Goal: Information Seeking & Learning: Compare options

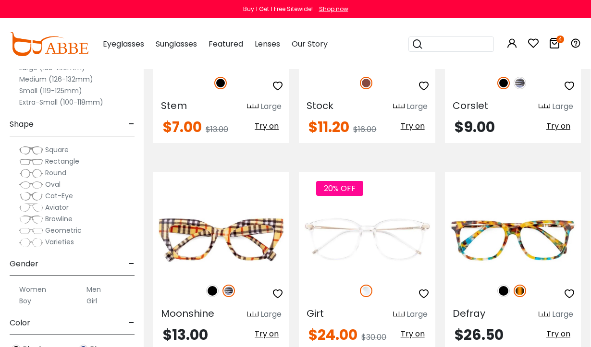
scroll to position [334, 0]
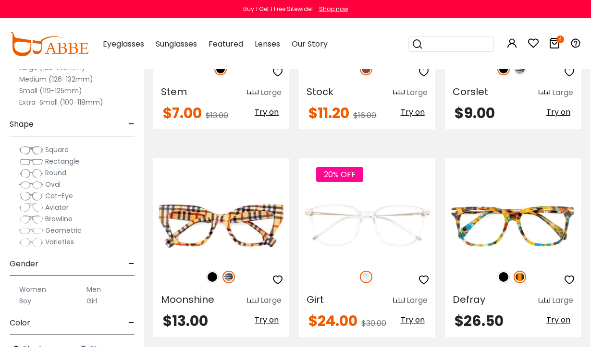
click at [95, 287] on label "Men" at bounding box center [93, 290] width 14 height 12
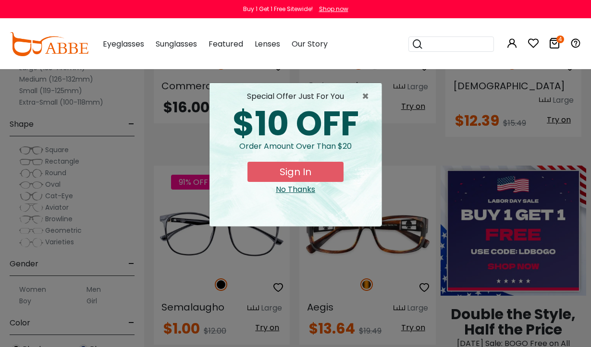
scroll to position [341, 0]
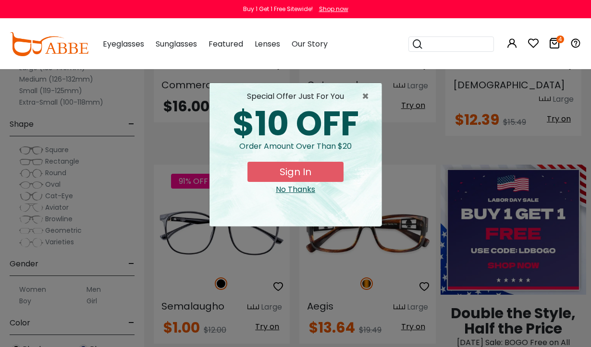
click at [359, 107] on div "$10 OFF" at bounding box center [295, 124] width 157 height 34
click at [366, 100] on span "×" at bounding box center [368, 97] width 12 height 12
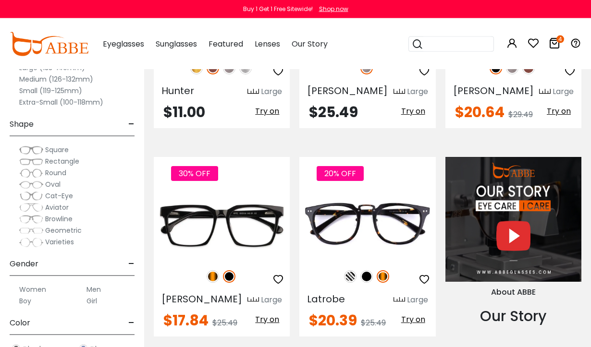
scroll to position [781, 0]
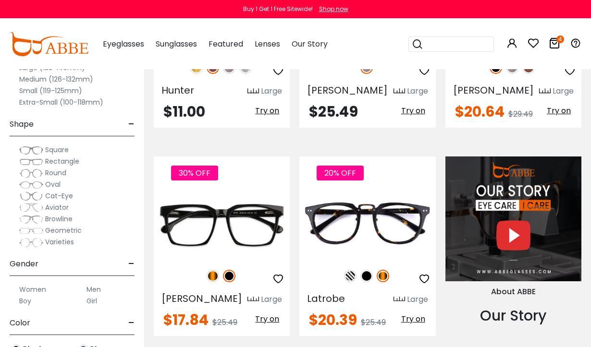
click at [385, 270] on img at bounding box center [382, 276] width 12 height 12
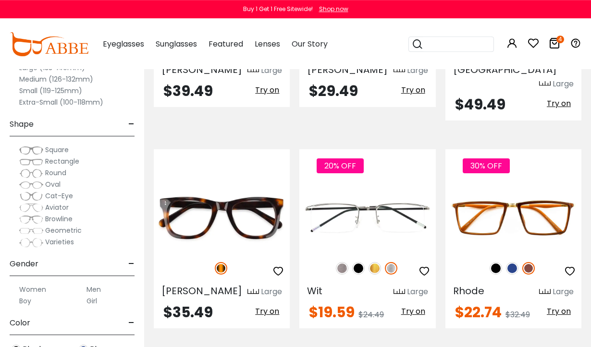
scroll to position [1219, 0]
click at [0, 0] on img at bounding box center [0, 0] width 0 height 0
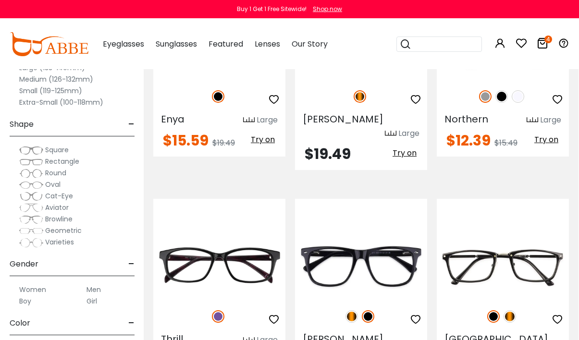
click at [0, 0] on img at bounding box center [0, 0] width 0 height 0
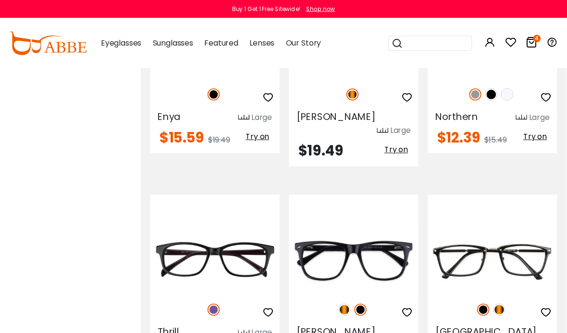
scroll to position [3260, 0]
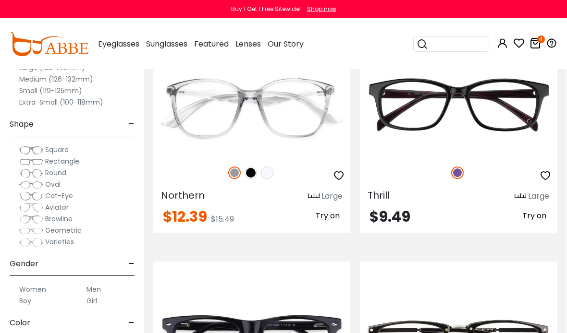
click at [0, 0] on img at bounding box center [0, 0] width 0 height 0
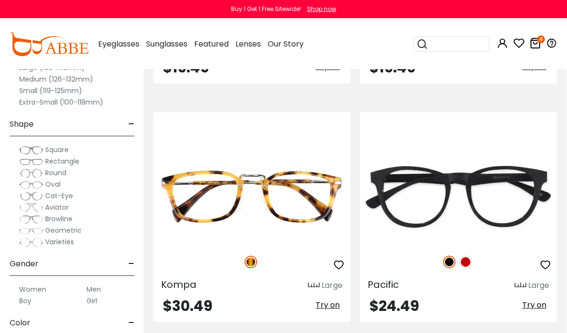
scroll to position [6751, 0]
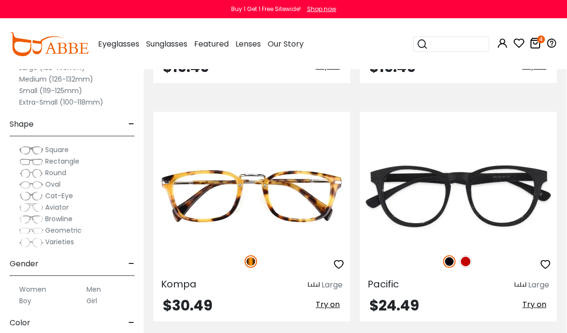
click at [0, 0] on img at bounding box center [0, 0] width 0 height 0
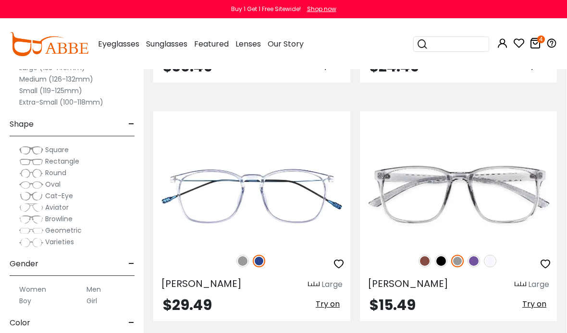
scroll to position [6988, 0]
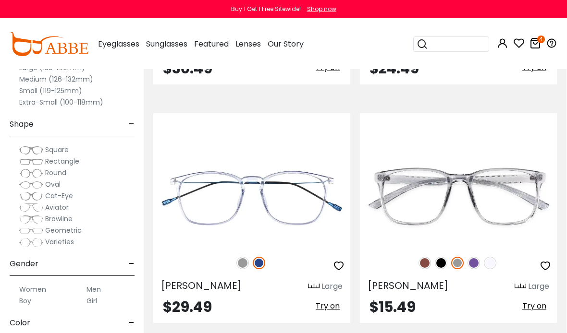
click at [0, 0] on img at bounding box center [0, 0] width 0 height 0
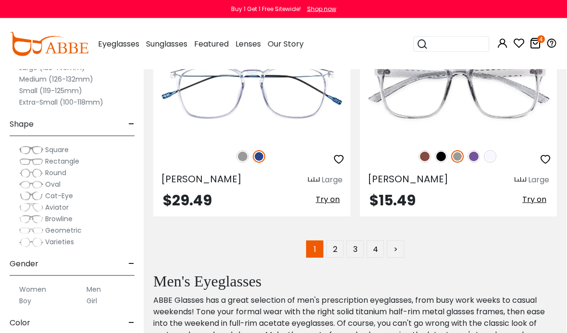
scroll to position [7095, 0]
click at [337, 247] on link "2" at bounding box center [334, 249] width 17 height 17
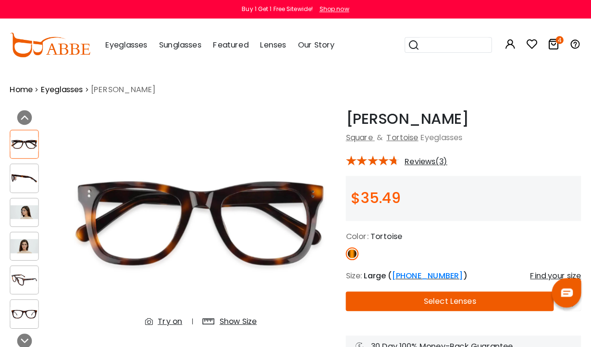
scroll to position [2, 0]
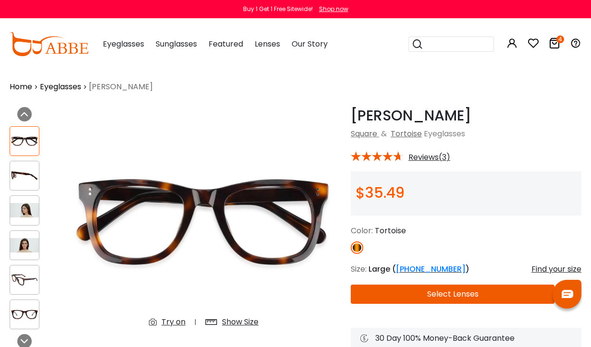
click at [24, 179] on img at bounding box center [24, 176] width 29 height 14
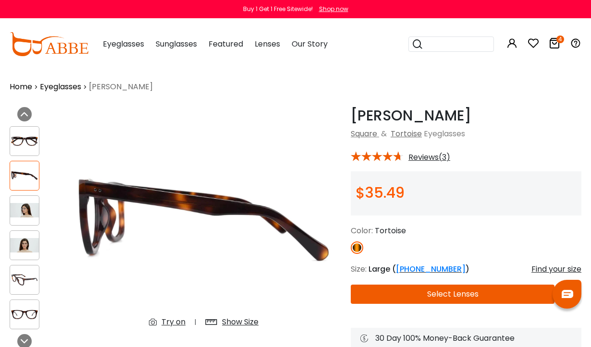
click at [30, 276] on img at bounding box center [24, 280] width 29 height 14
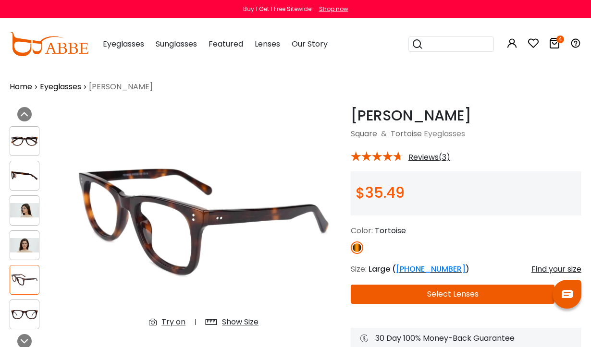
click at [31, 313] on img at bounding box center [24, 314] width 29 height 14
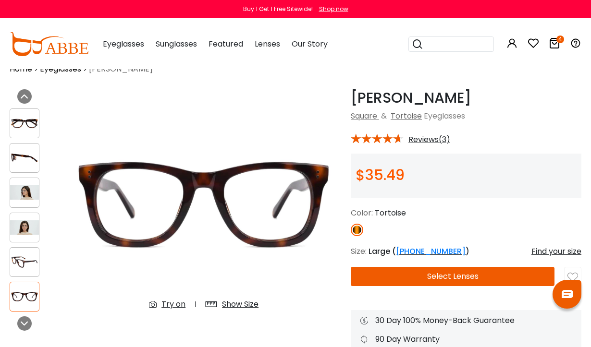
scroll to position [8, 0]
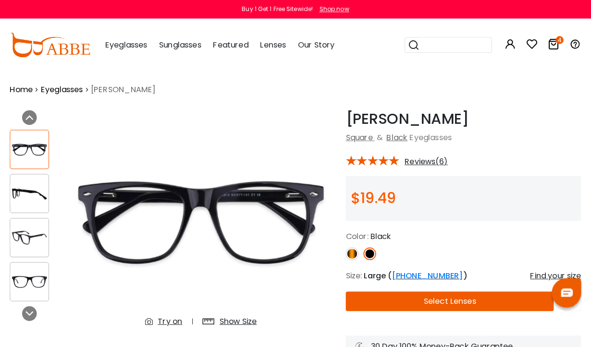
scroll to position [2, 0]
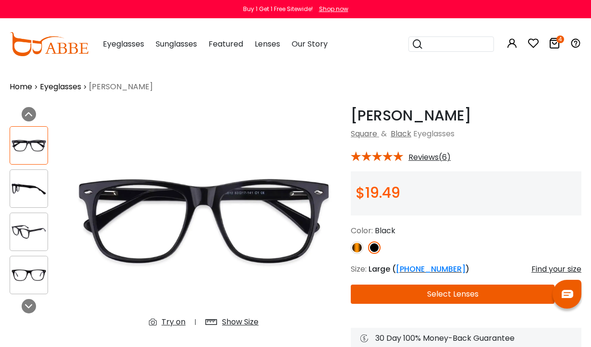
click at [29, 186] on img at bounding box center [28, 189] width 37 height 19
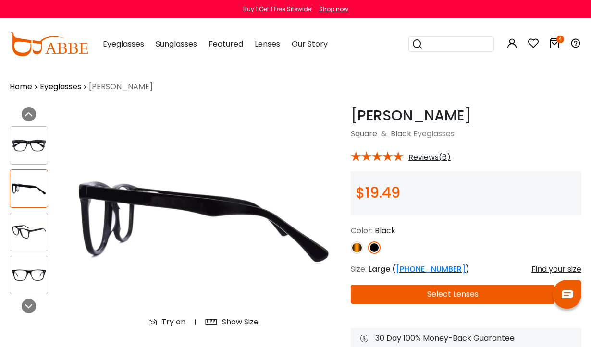
click at [32, 230] on img at bounding box center [28, 232] width 37 height 19
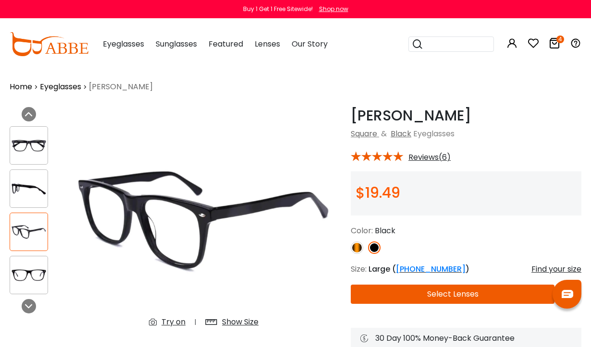
click at [37, 270] on img at bounding box center [28, 275] width 37 height 19
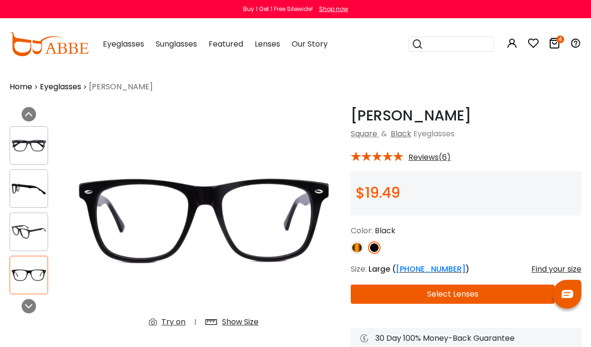
click at [33, 228] on img at bounding box center [28, 232] width 37 height 19
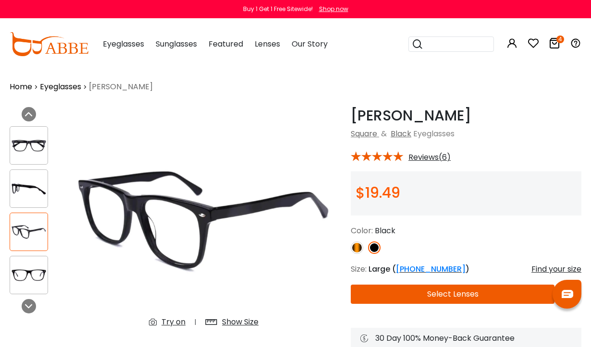
click at [31, 191] on img at bounding box center [28, 189] width 37 height 19
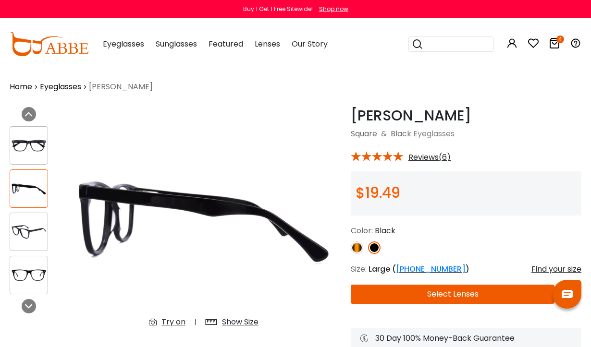
click at [29, 138] on img at bounding box center [28, 145] width 37 height 19
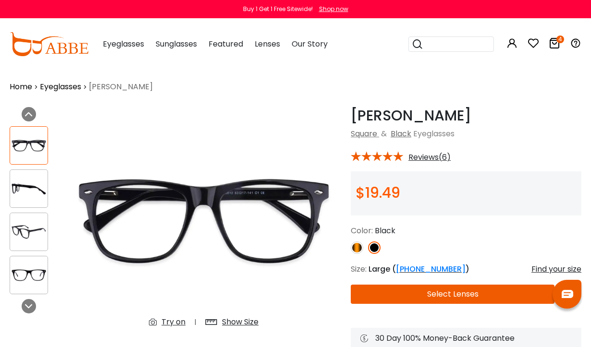
click at [356, 247] on img at bounding box center [357, 248] width 12 height 12
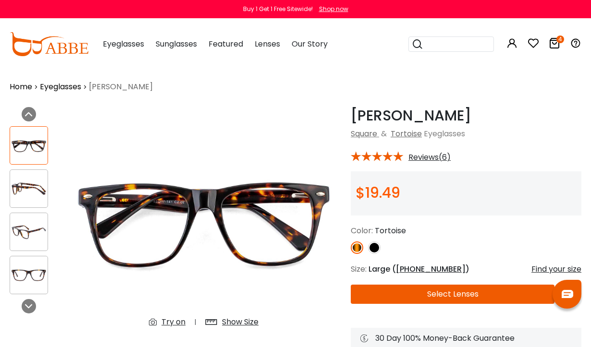
click at [36, 227] on img at bounding box center [28, 232] width 37 height 19
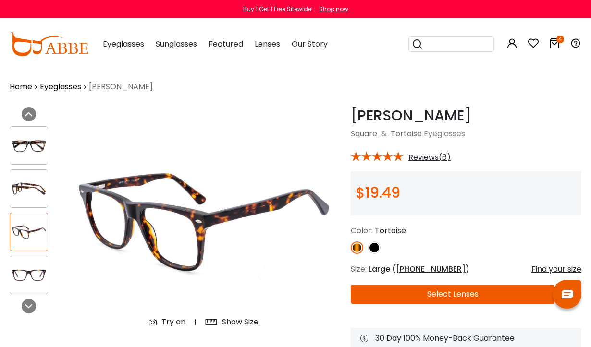
click at [32, 183] on img at bounding box center [28, 189] width 37 height 19
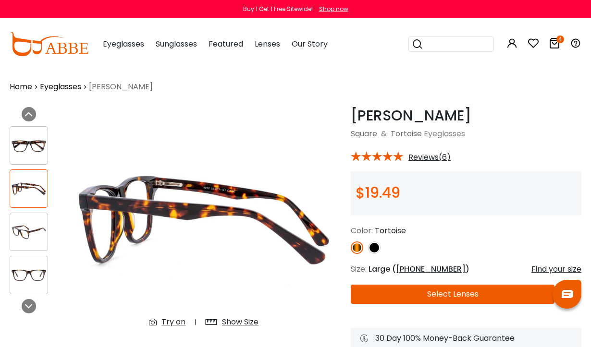
click at [34, 144] on img at bounding box center [28, 145] width 37 height 19
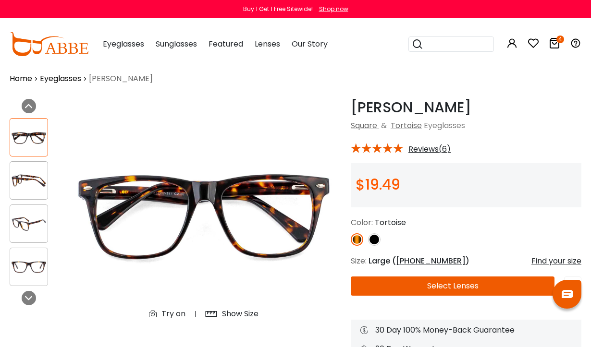
scroll to position [1, 0]
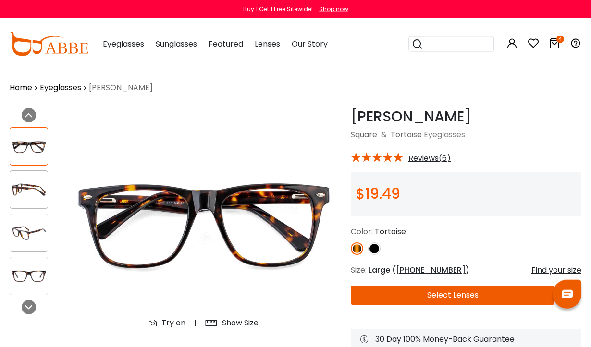
click at [24, 183] on img at bounding box center [28, 190] width 37 height 19
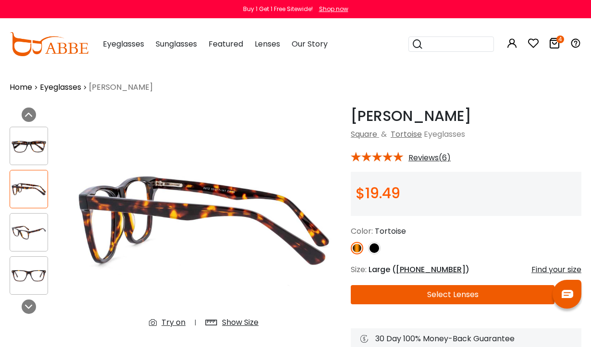
click at [36, 238] on img at bounding box center [28, 232] width 37 height 19
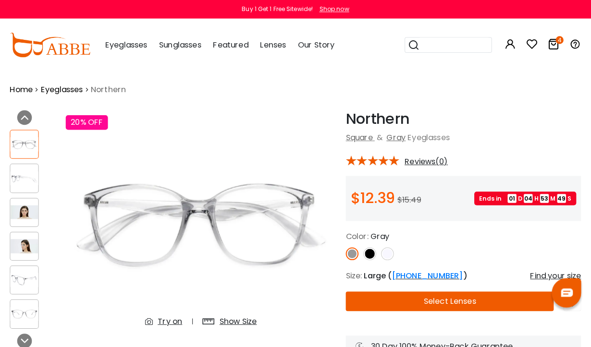
scroll to position [2, 0]
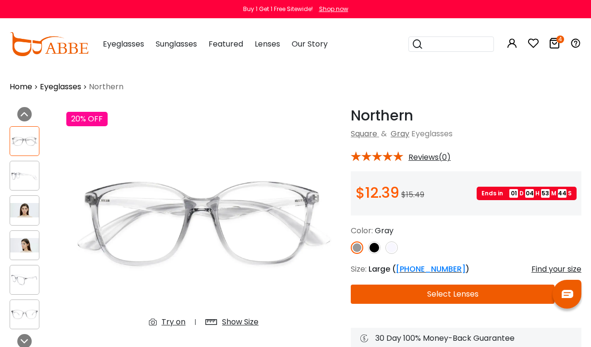
click at [29, 276] on img at bounding box center [24, 280] width 29 height 14
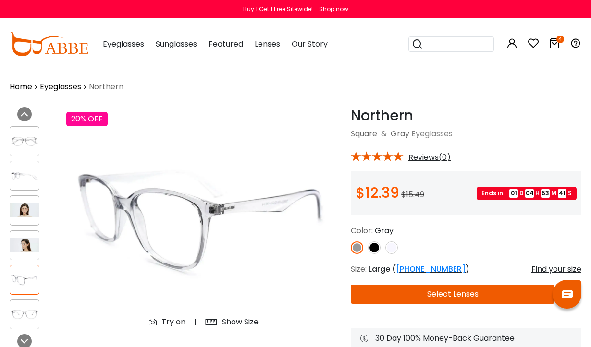
click at [26, 176] on img at bounding box center [24, 176] width 29 height 14
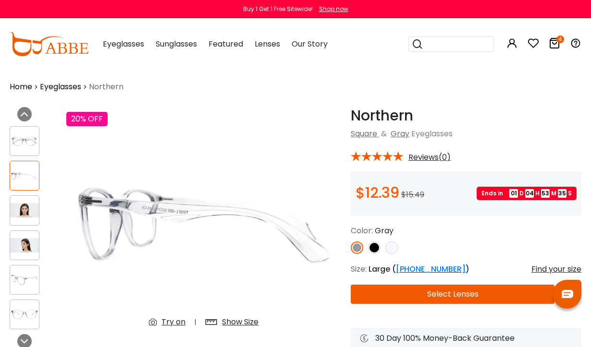
click at [29, 280] on img at bounding box center [24, 280] width 29 height 14
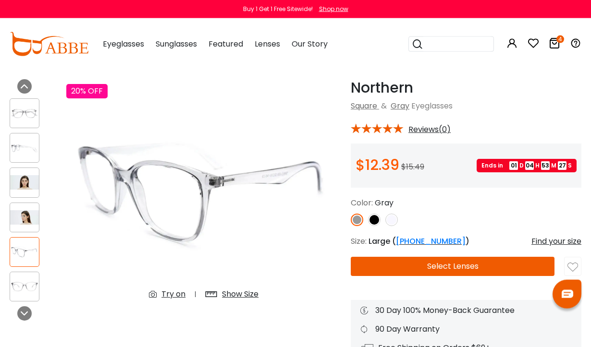
scroll to position [31, 0]
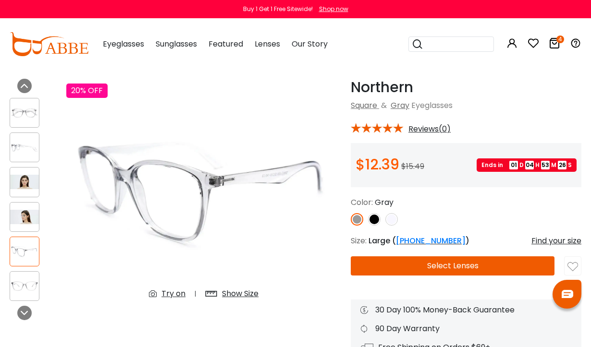
click at [26, 145] on img at bounding box center [24, 147] width 29 height 14
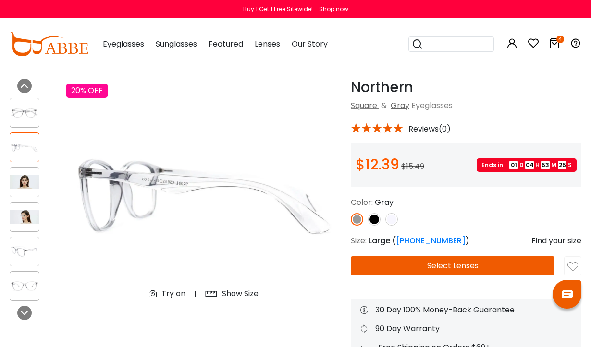
click at [32, 102] on div at bounding box center [25, 113] width 30 height 30
click at [26, 284] on img at bounding box center [24, 286] width 29 height 14
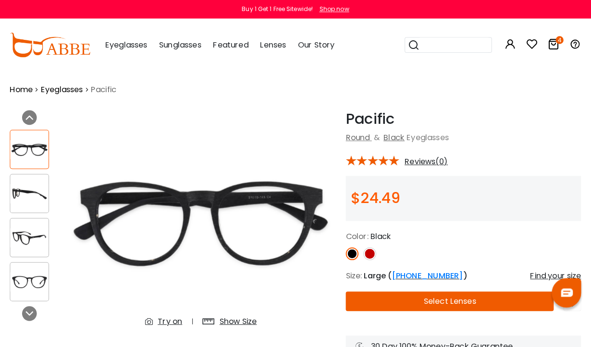
scroll to position [2, 0]
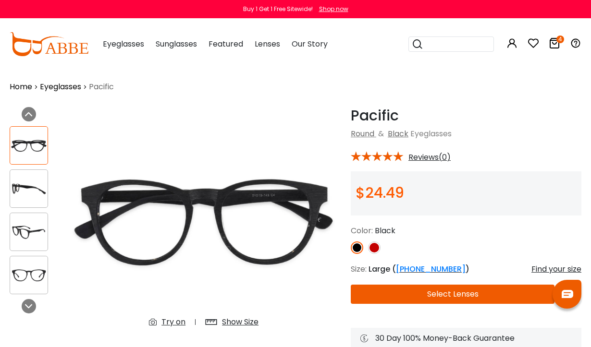
click at [378, 245] on img at bounding box center [374, 248] width 12 height 12
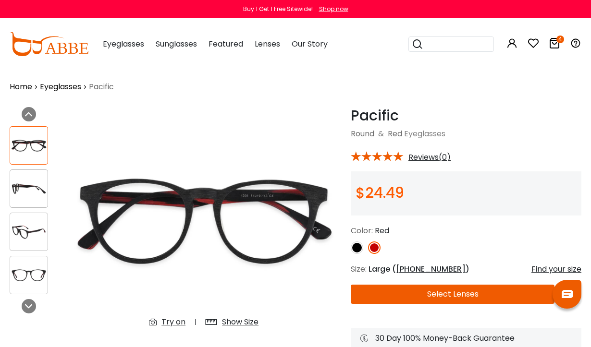
click at [33, 230] on img at bounding box center [28, 232] width 37 height 19
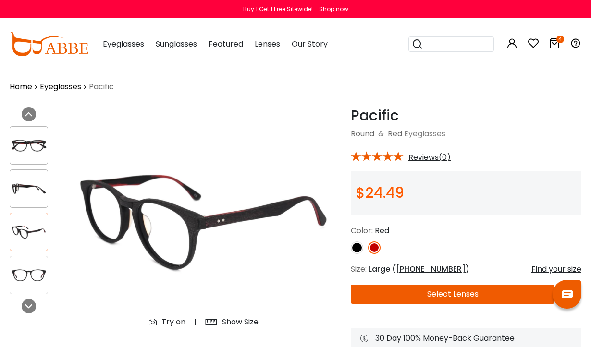
click at [30, 188] on img at bounding box center [28, 189] width 37 height 19
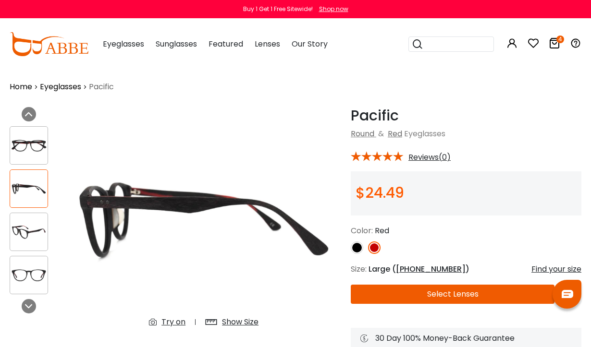
click at [37, 273] on img at bounding box center [28, 275] width 37 height 19
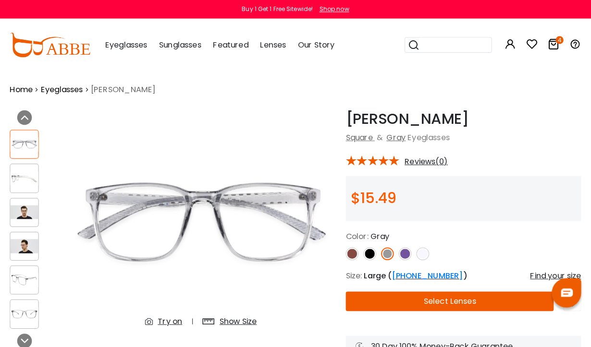
scroll to position [2, 0]
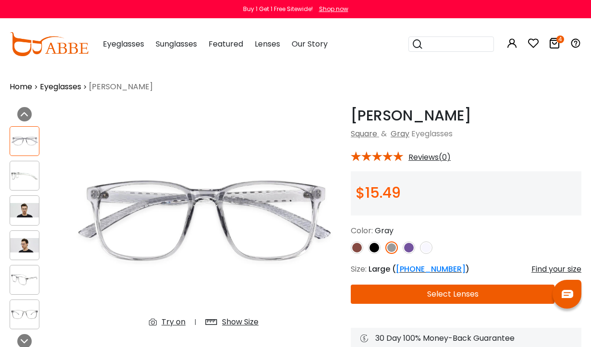
click at [25, 175] on img at bounding box center [24, 176] width 29 height 14
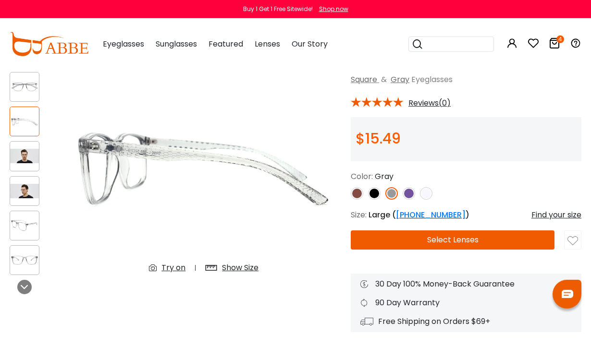
click at [27, 218] on img at bounding box center [24, 225] width 29 height 14
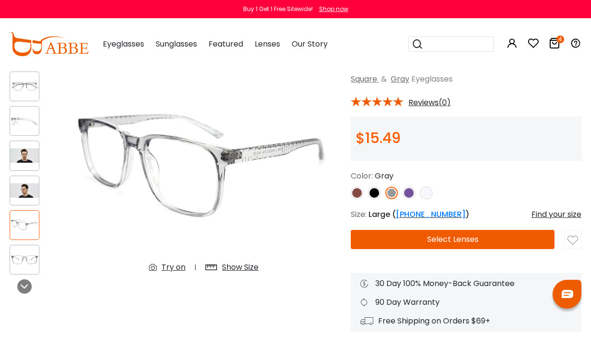
click at [28, 219] on img at bounding box center [24, 225] width 29 height 14
click at [31, 261] on img at bounding box center [24, 260] width 29 height 14
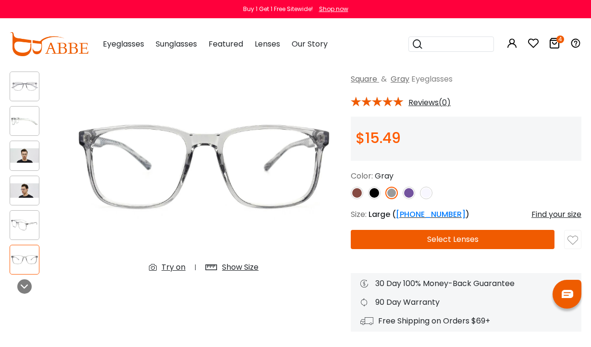
click at [29, 190] on img at bounding box center [24, 190] width 29 height 14
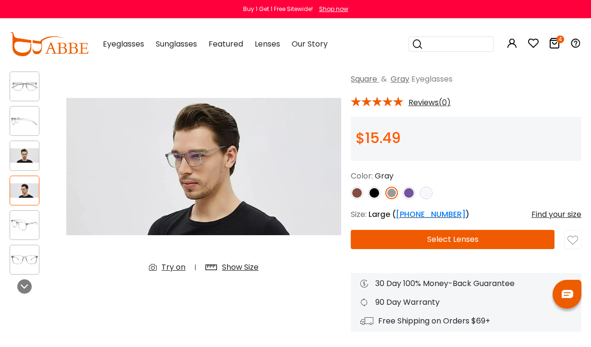
click at [31, 153] on img at bounding box center [24, 155] width 29 height 14
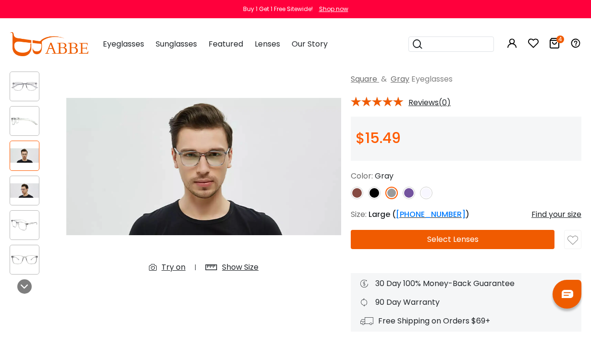
click at [29, 196] on img at bounding box center [24, 190] width 29 height 14
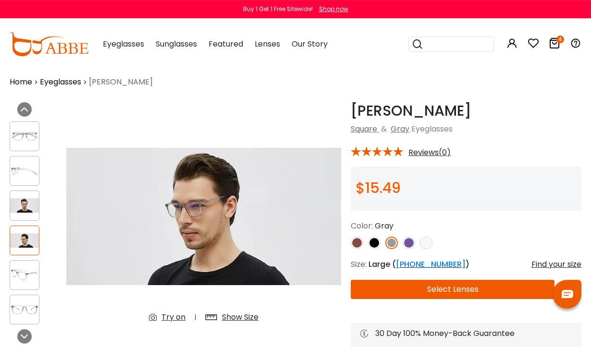
scroll to position [0, 0]
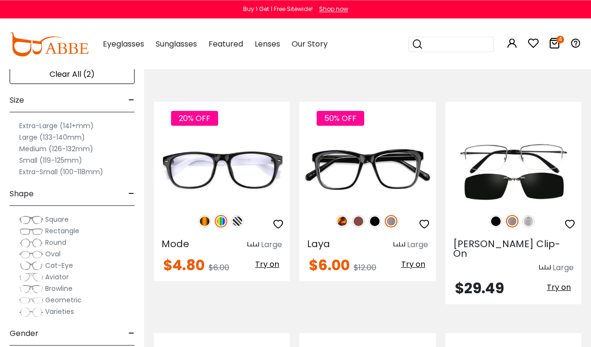
scroll to position [182, 0]
click at [0, 0] on img at bounding box center [0, 0] width 0 height 0
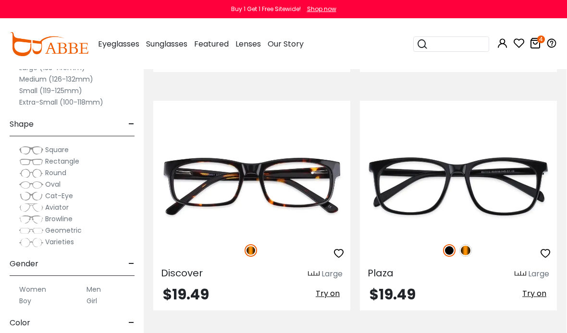
scroll to position [528, 0]
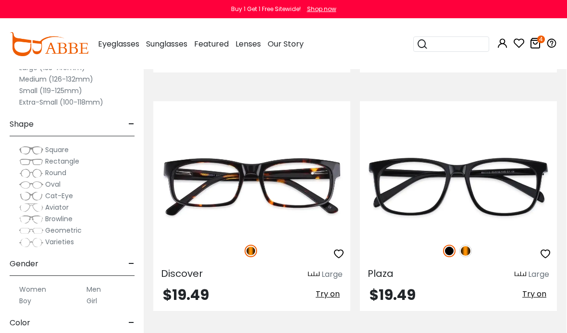
click at [0, 0] on img at bounding box center [0, 0] width 0 height 0
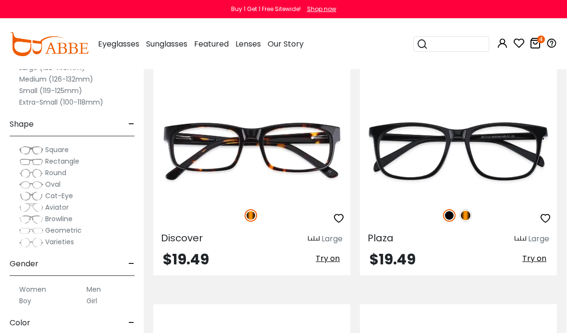
click at [467, 216] on img at bounding box center [465, 215] width 12 height 12
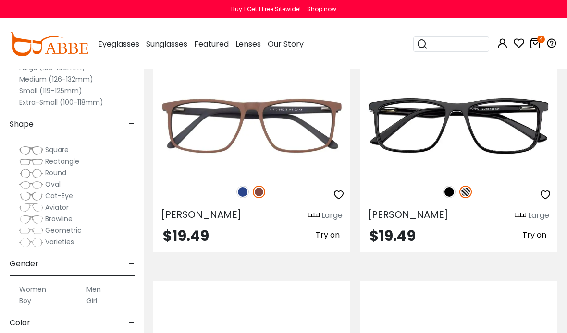
scroll to position [1542, 0]
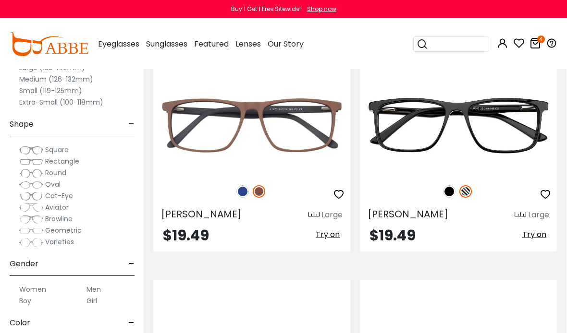
click at [515, 212] on img at bounding box center [520, 215] width 12 height 7
click at [515, 214] on img at bounding box center [520, 215] width 12 height 7
click at [522, 216] on img at bounding box center [520, 215] width 12 height 7
click at [536, 214] on div "Large" at bounding box center [538, 215] width 21 height 12
click at [528, 214] on div "Large" at bounding box center [538, 215] width 21 height 12
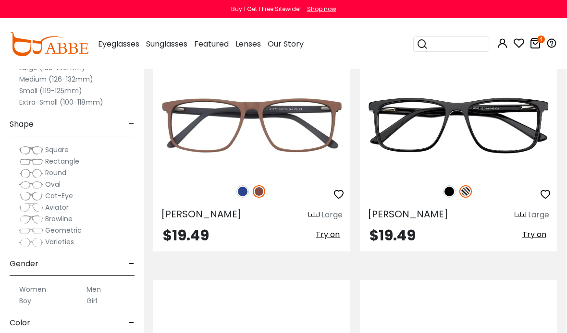
click at [520, 213] on img at bounding box center [520, 215] width 12 height 7
click at [0, 0] on img at bounding box center [0, 0] width 0 height 0
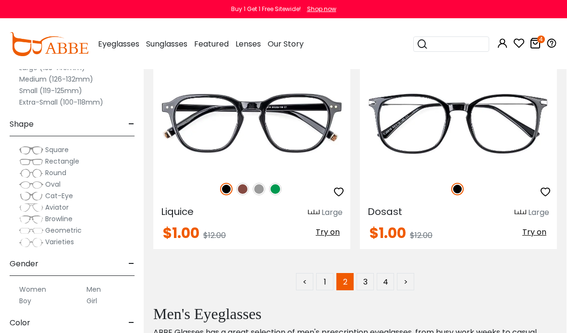
scroll to position [7034, 0]
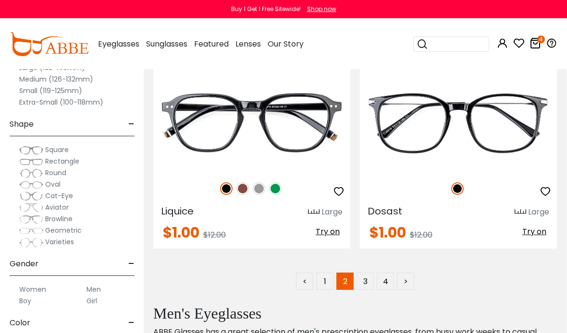
click at [368, 279] on link "3" at bounding box center [364, 281] width 17 height 17
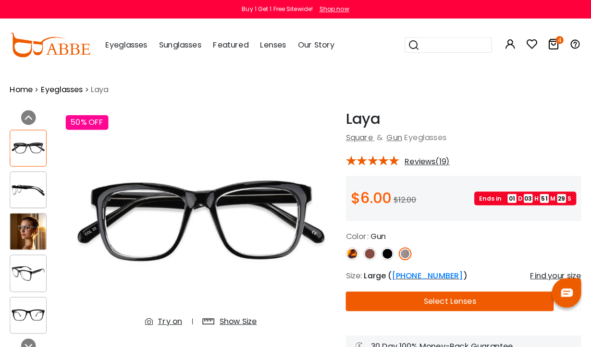
scroll to position [2, 0]
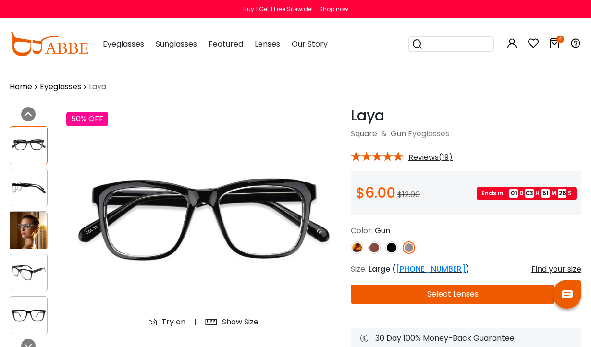
click at [30, 184] on img at bounding box center [28, 188] width 37 height 18
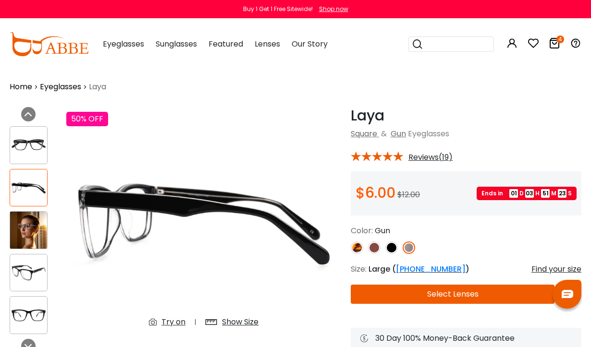
click at [33, 310] on img at bounding box center [28, 315] width 37 height 18
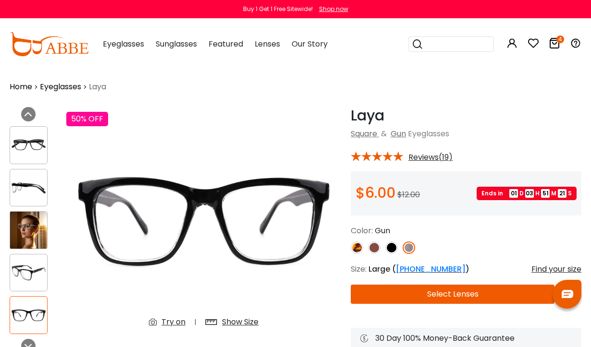
click at [34, 264] on img at bounding box center [28, 273] width 37 height 18
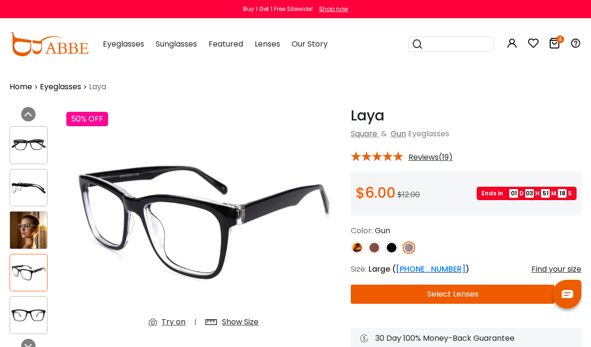
click at [25, 189] on img at bounding box center [28, 188] width 37 height 18
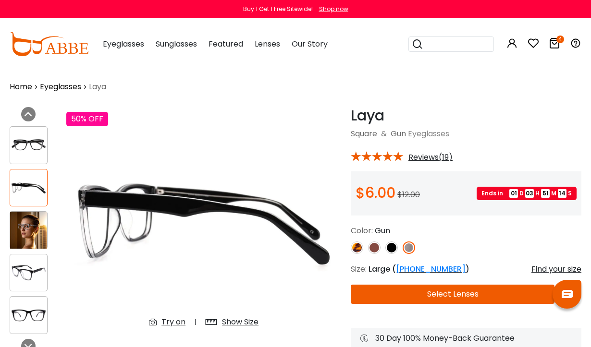
click at [31, 144] on img at bounding box center [28, 145] width 37 height 18
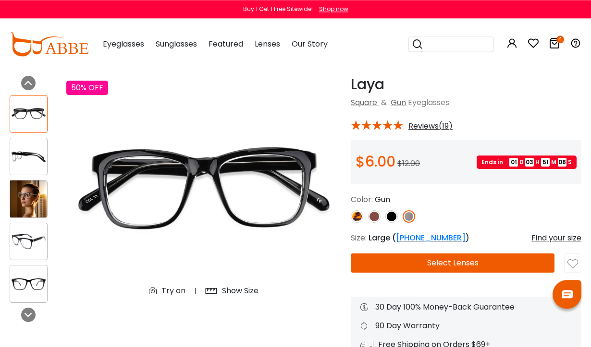
scroll to position [0, 0]
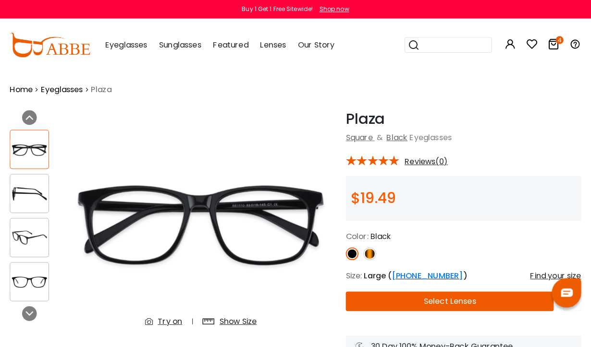
scroll to position [2, 0]
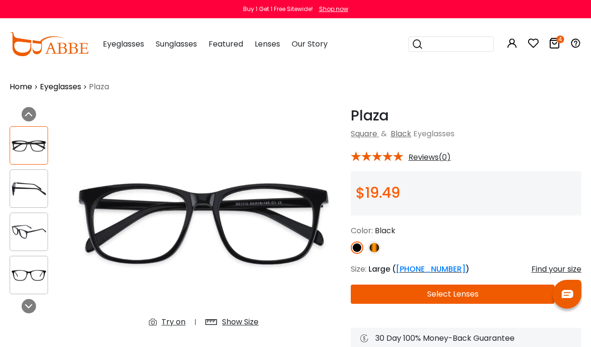
click at [378, 242] on link at bounding box center [374, 248] width 12 height 12
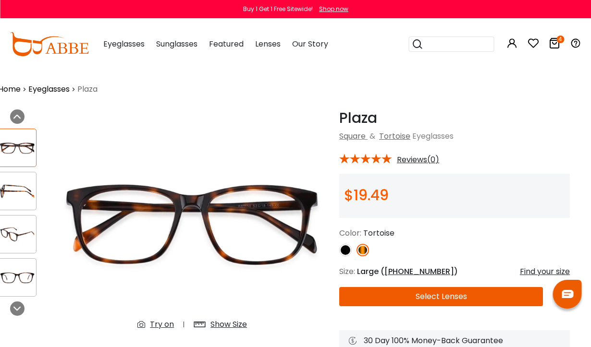
scroll to position [0, 0]
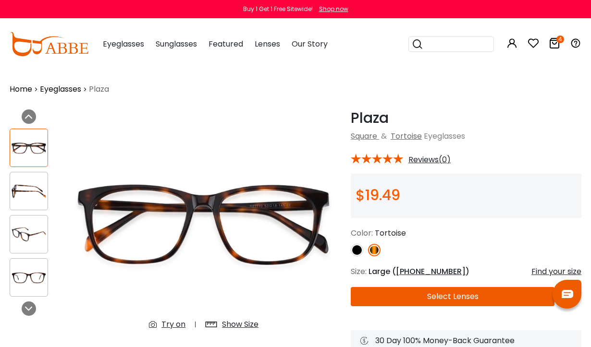
click at [34, 233] on img at bounding box center [28, 234] width 37 height 19
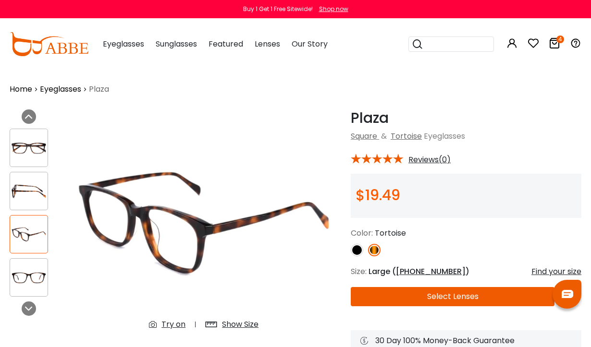
click at [36, 272] on img at bounding box center [28, 277] width 37 height 19
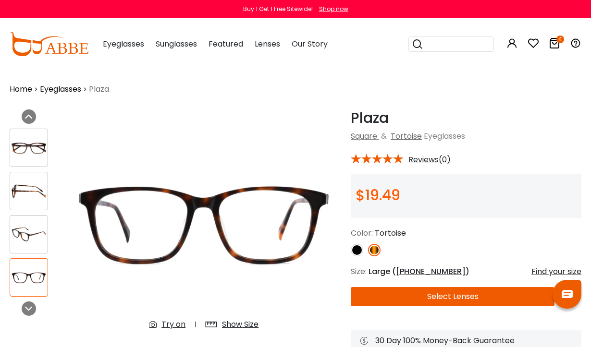
click at [33, 230] on img at bounding box center [28, 234] width 37 height 19
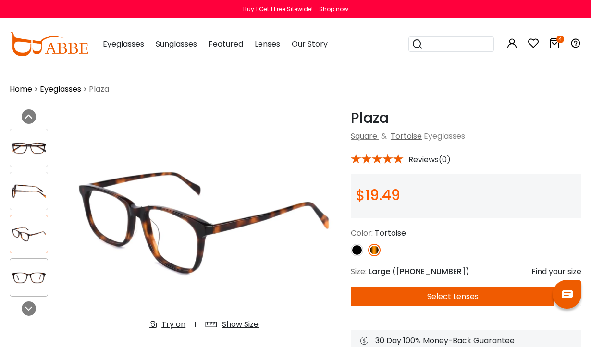
click at [28, 189] on img at bounding box center [28, 191] width 37 height 19
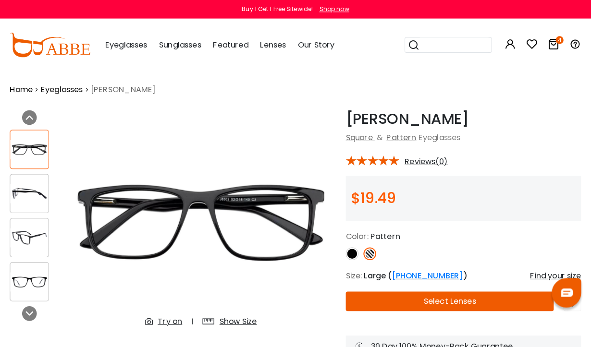
scroll to position [2, 0]
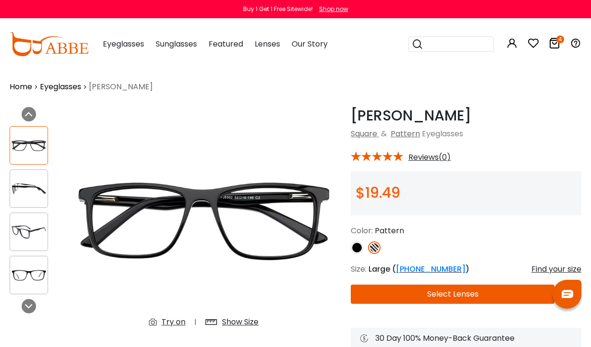
click at [31, 230] on img at bounding box center [28, 232] width 37 height 19
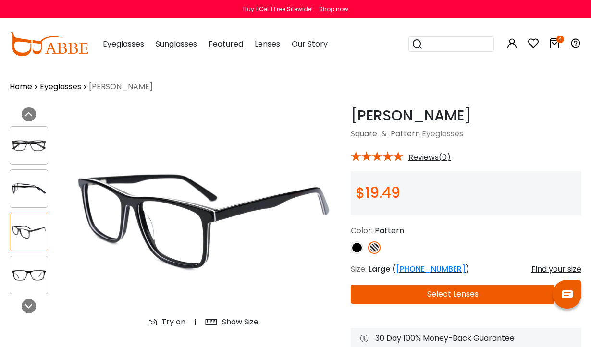
click at [35, 273] on img at bounding box center [28, 275] width 37 height 19
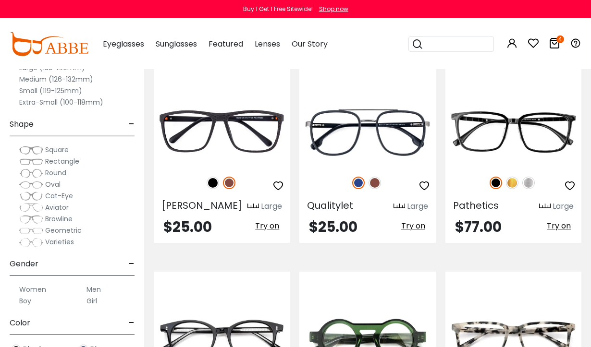
scroll to position [1262, 0]
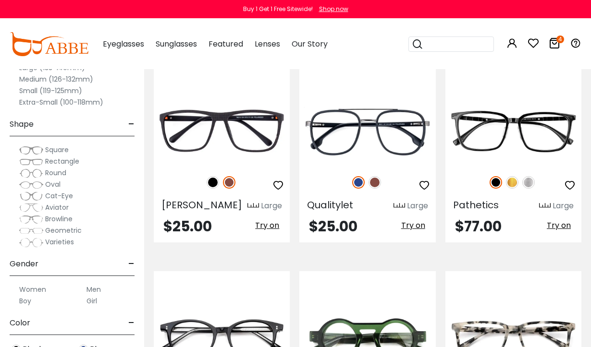
click at [0, 0] on img at bounding box center [0, 0] width 0 height 0
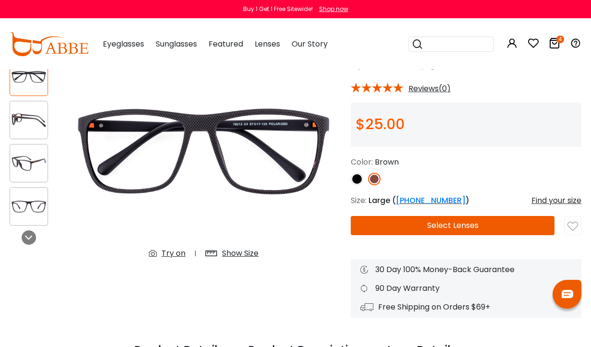
scroll to position [55, 0]
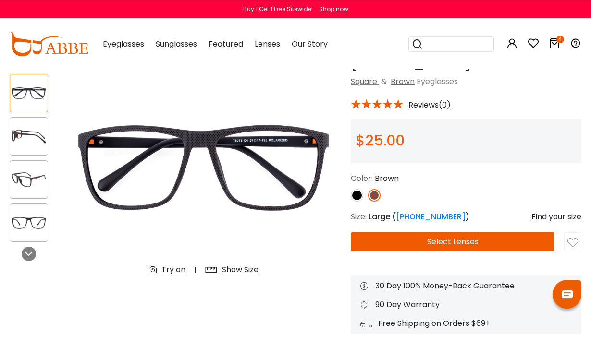
click at [27, 177] on img at bounding box center [28, 179] width 37 height 19
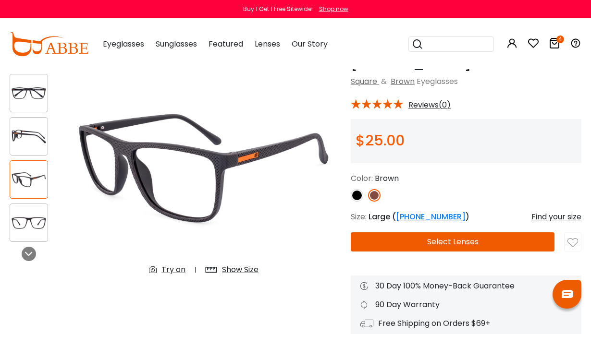
click at [28, 143] on img at bounding box center [28, 136] width 37 height 19
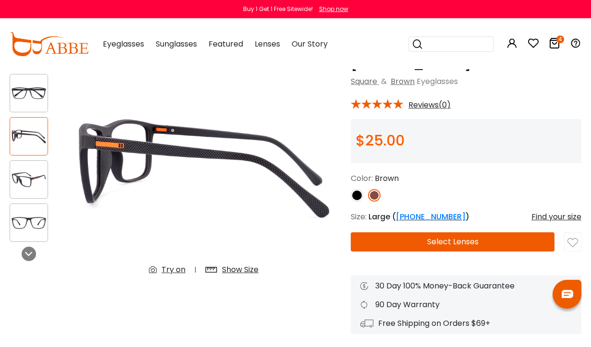
click at [32, 178] on img at bounding box center [28, 179] width 37 height 19
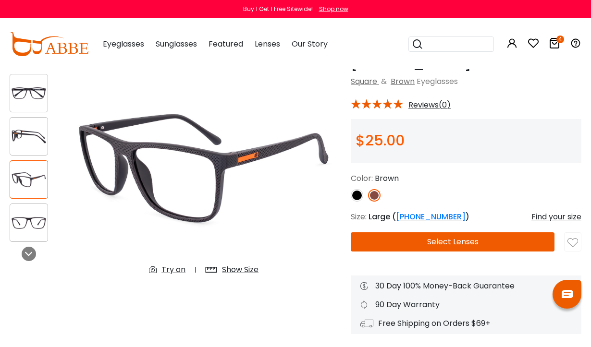
click at [26, 134] on img at bounding box center [28, 136] width 37 height 19
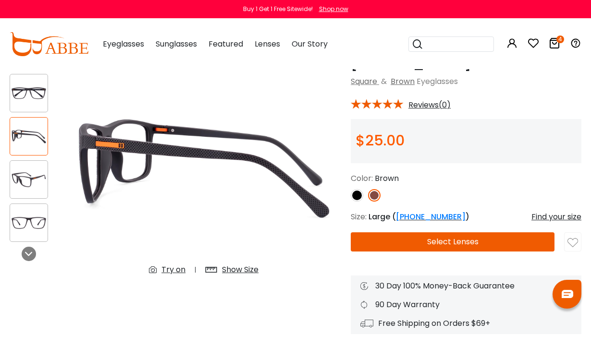
click at [37, 181] on img at bounding box center [28, 179] width 37 height 19
click at [194, 173] on img at bounding box center [203, 169] width 275 height 229
click at [172, 158] on img at bounding box center [203, 169] width 275 height 229
click at [32, 177] on img at bounding box center [28, 179] width 37 height 19
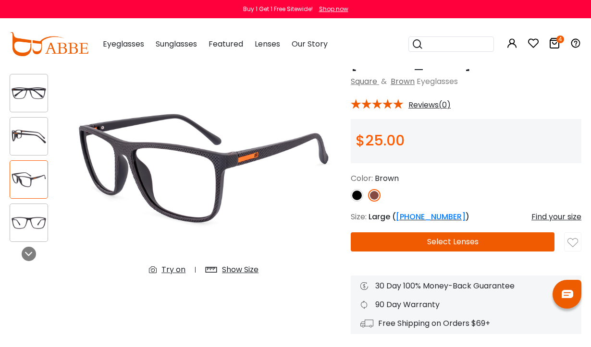
click at [359, 190] on img at bounding box center [357, 195] width 12 height 12
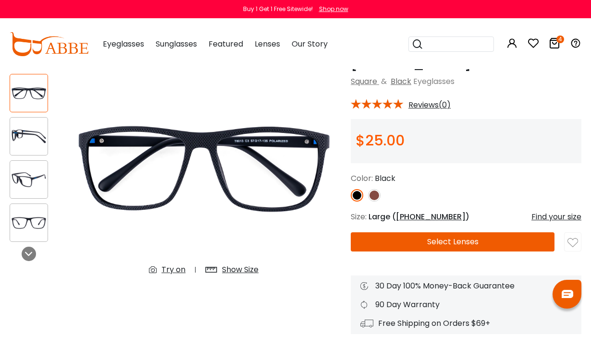
click at [32, 177] on img at bounding box center [28, 179] width 37 height 19
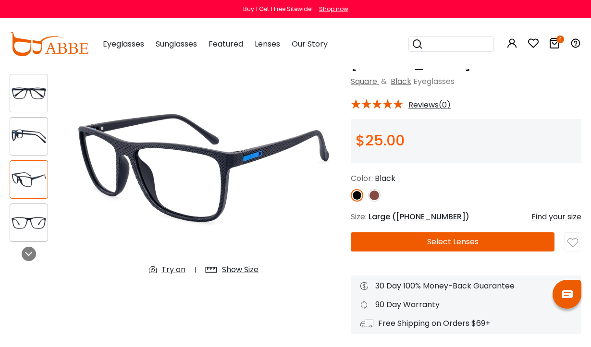
click at [377, 194] on img at bounding box center [374, 195] width 12 height 12
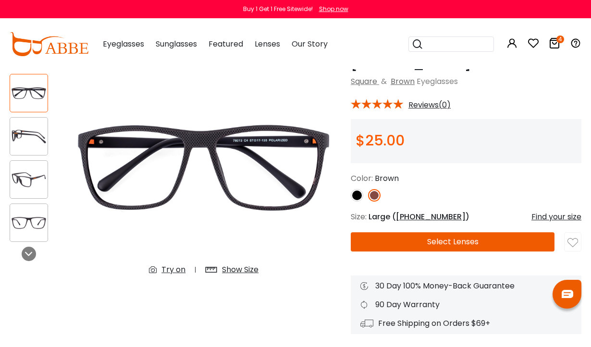
click at [31, 137] on img at bounding box center [28, 136] width 37 height 19
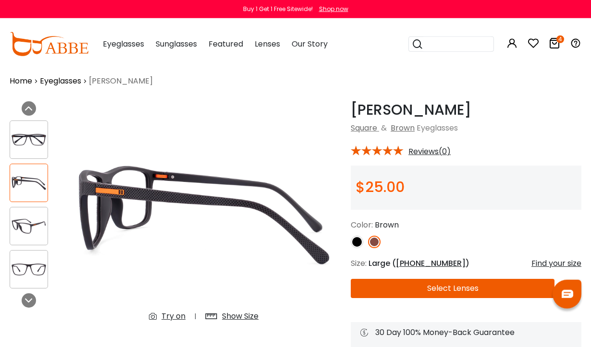
click at [32, 294] on div at bounding box center [29, 300] width 14 height 14
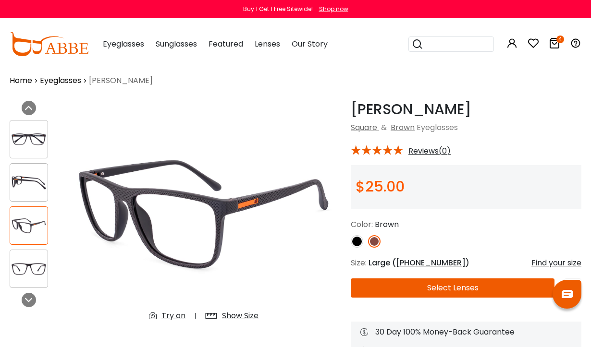
click at [33, 139] on img at bounding box center [28, 139] width 37 height 19
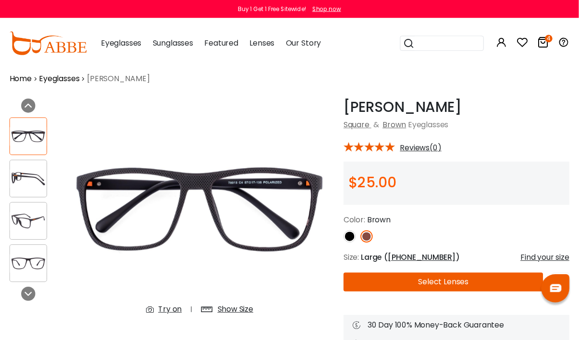
scroll to position [18, 0]
